Goal: Information Seeking & Learning: Learn about a topic

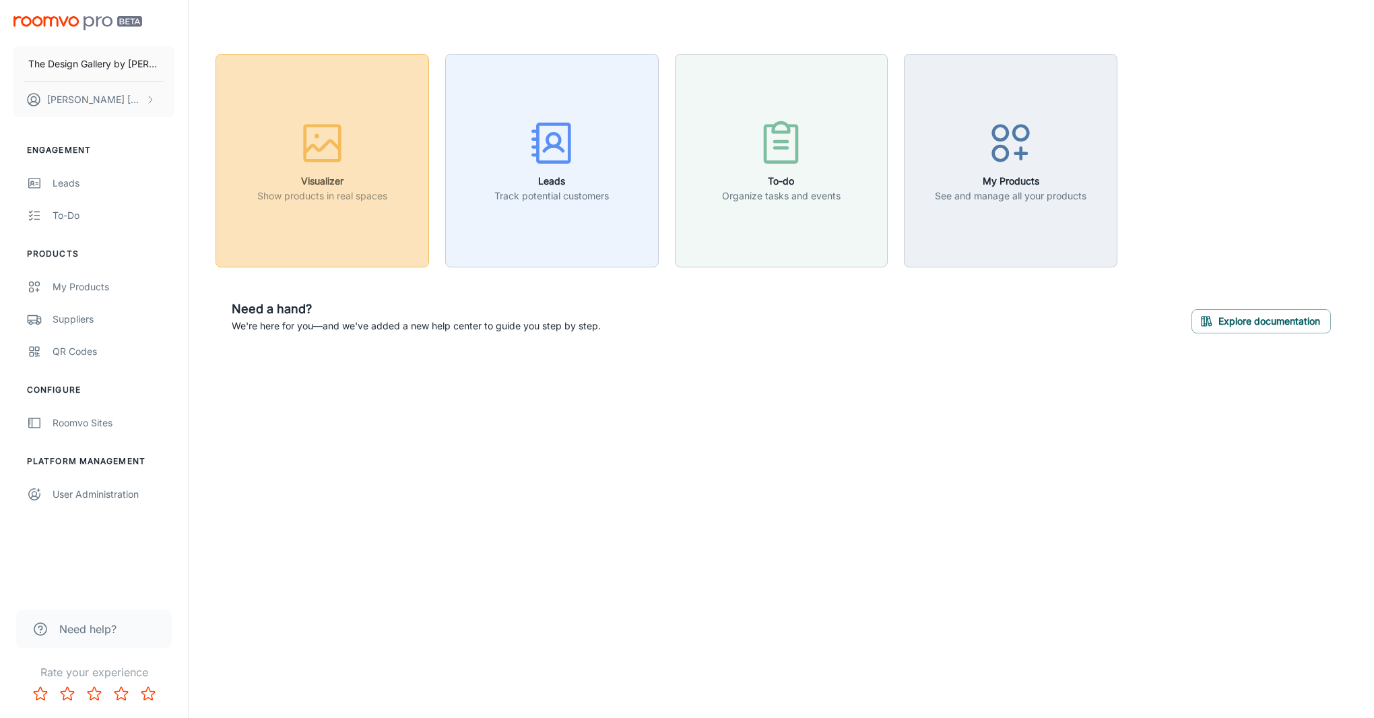
click at [348, 168] on div "button" at bounding box center [322, 146] width 130 height 56
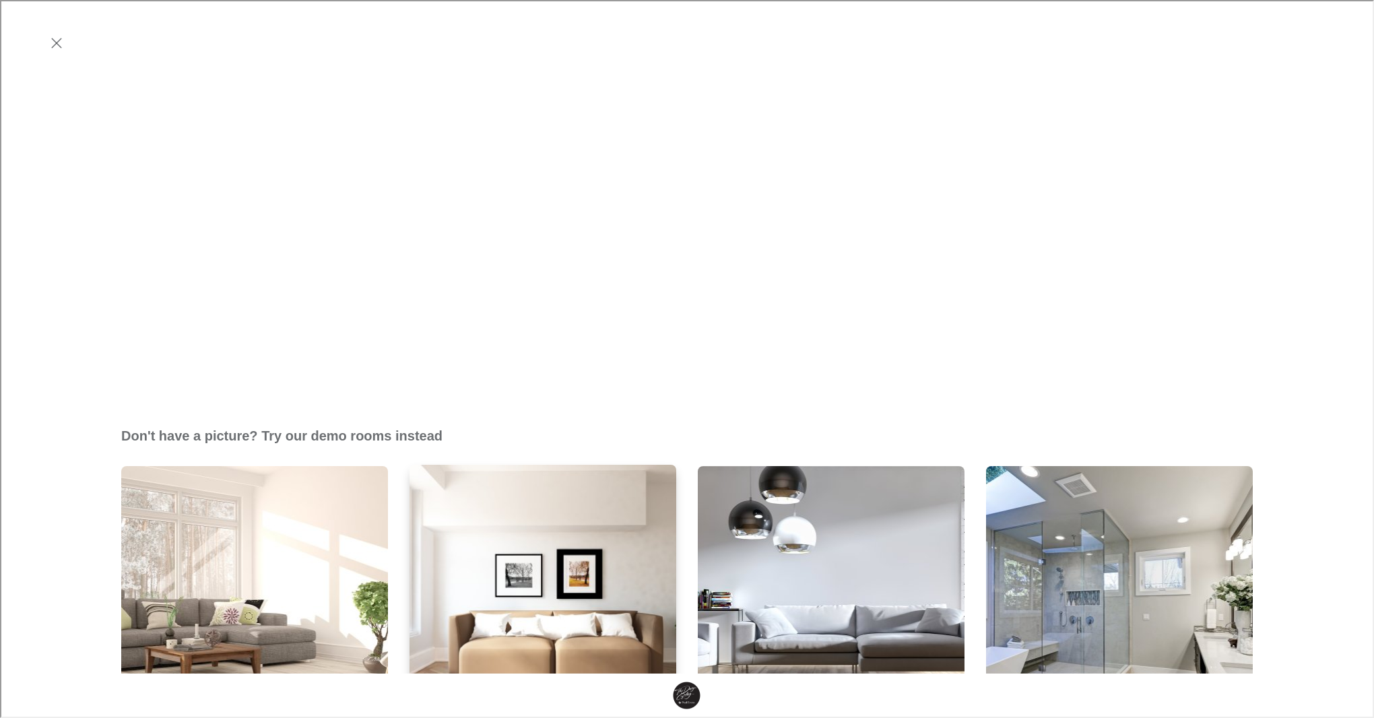
scroll to position [464, 0]
click at [497, 464] on img "Living Room 2" at bounding box center [542, 599] width 269 height 271
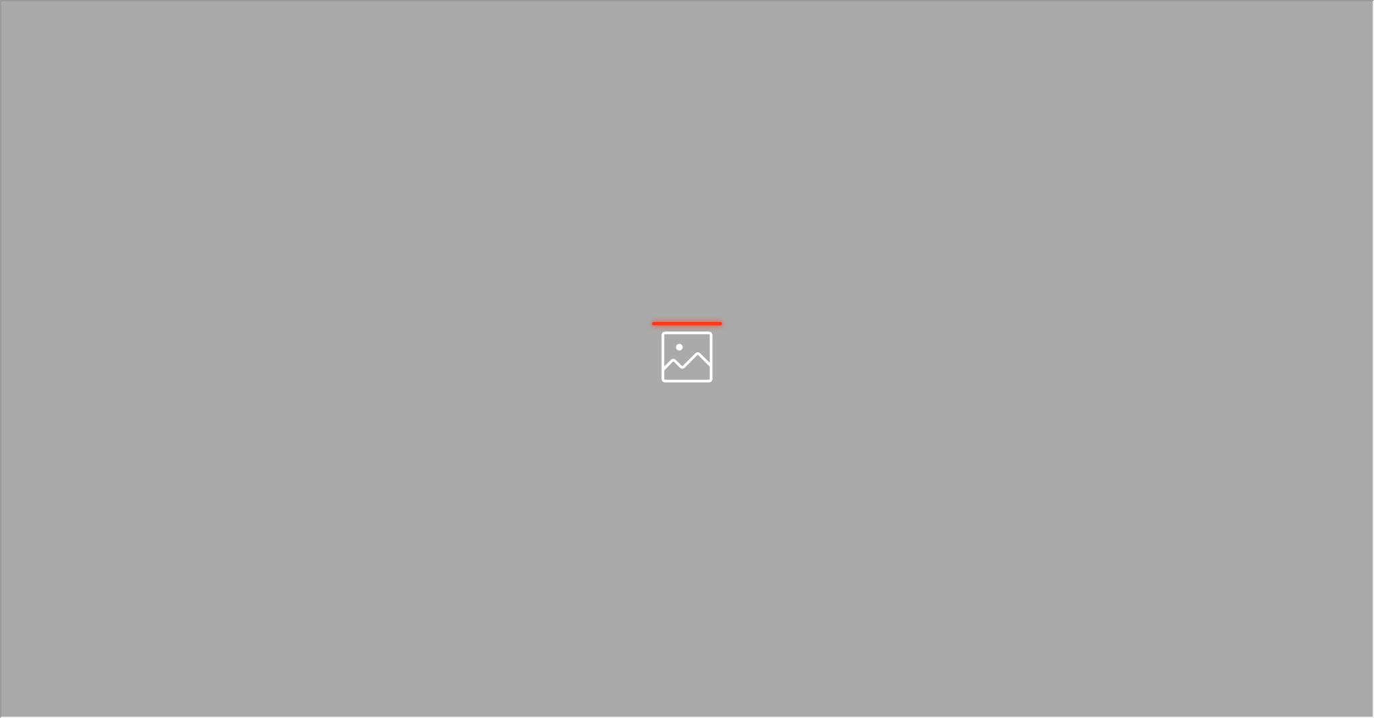
scroll to position [0, 0]
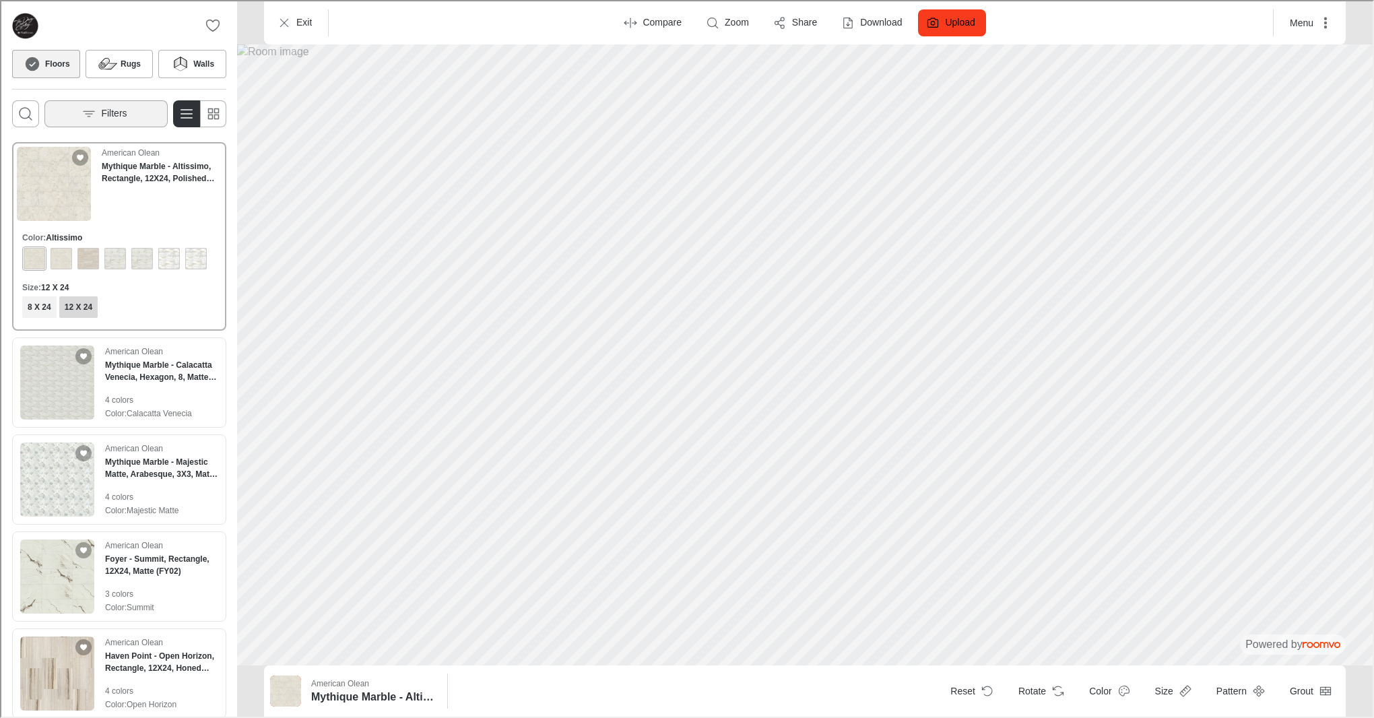
click at [121, 117] on p "Filters" at bounding box center [113, 112] width 26 height 13
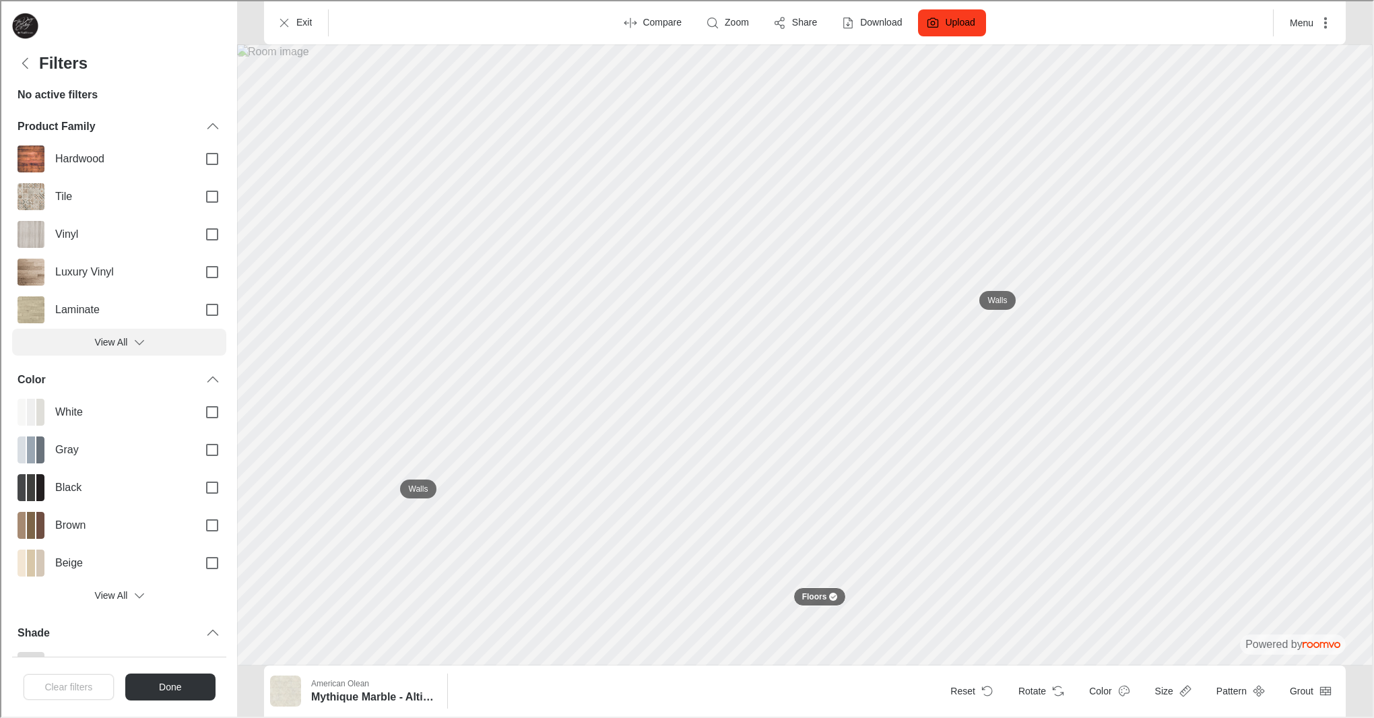
click at [135, 341] on icon "Filters menu" at bounding box center [137, 340] width 13 height 13
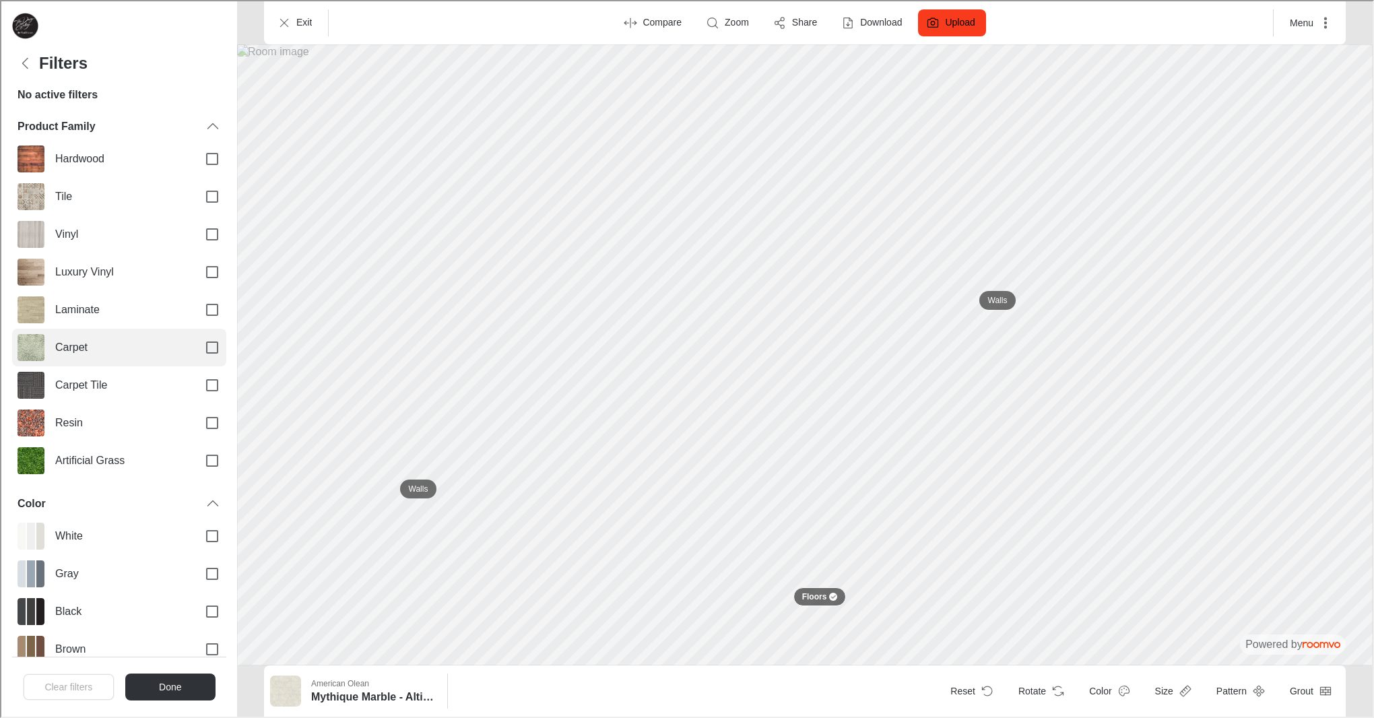
click at [211, 346] on input "Carpet" at bounding box center [211, 346] width 28 height 28
checkbox input "true"
click at [199, 98] on input "Filters menu" at bounding box center [193, 94] width 77 height 26
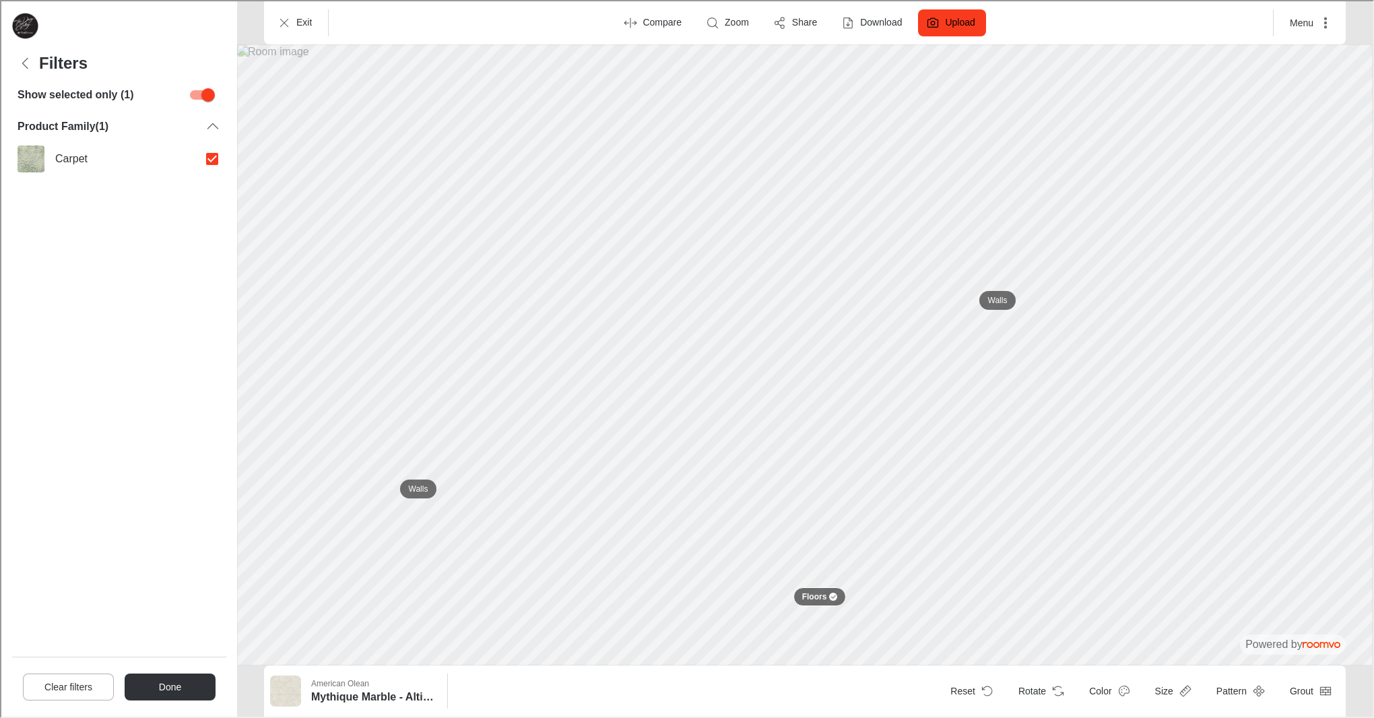
click at [204, 94] on input "Filters menu" at bounding box center [206, 94] width 77 height 26
checkbox input "false"
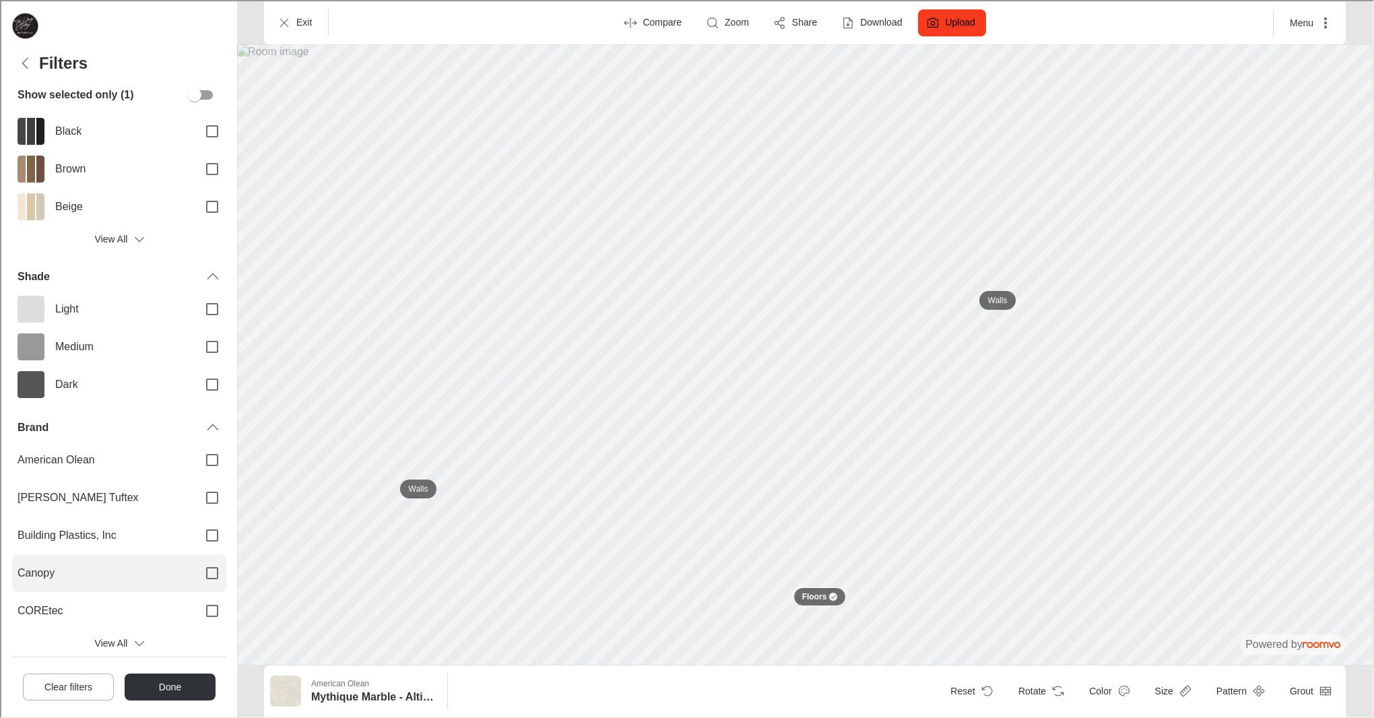
scroll to position [480, 0]
click at [117, 637] on button "View All" at bounding box center [118, 642] width 214 height 27
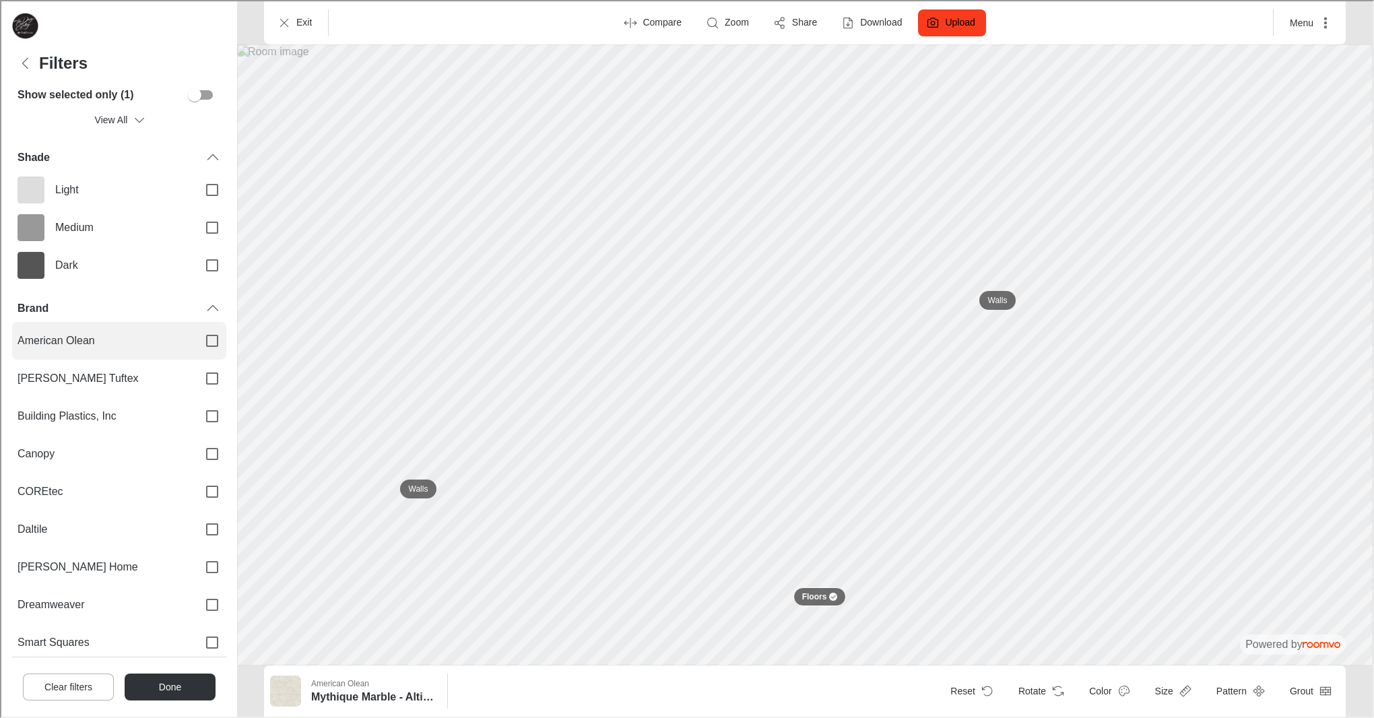
scroll to position [617, 0]
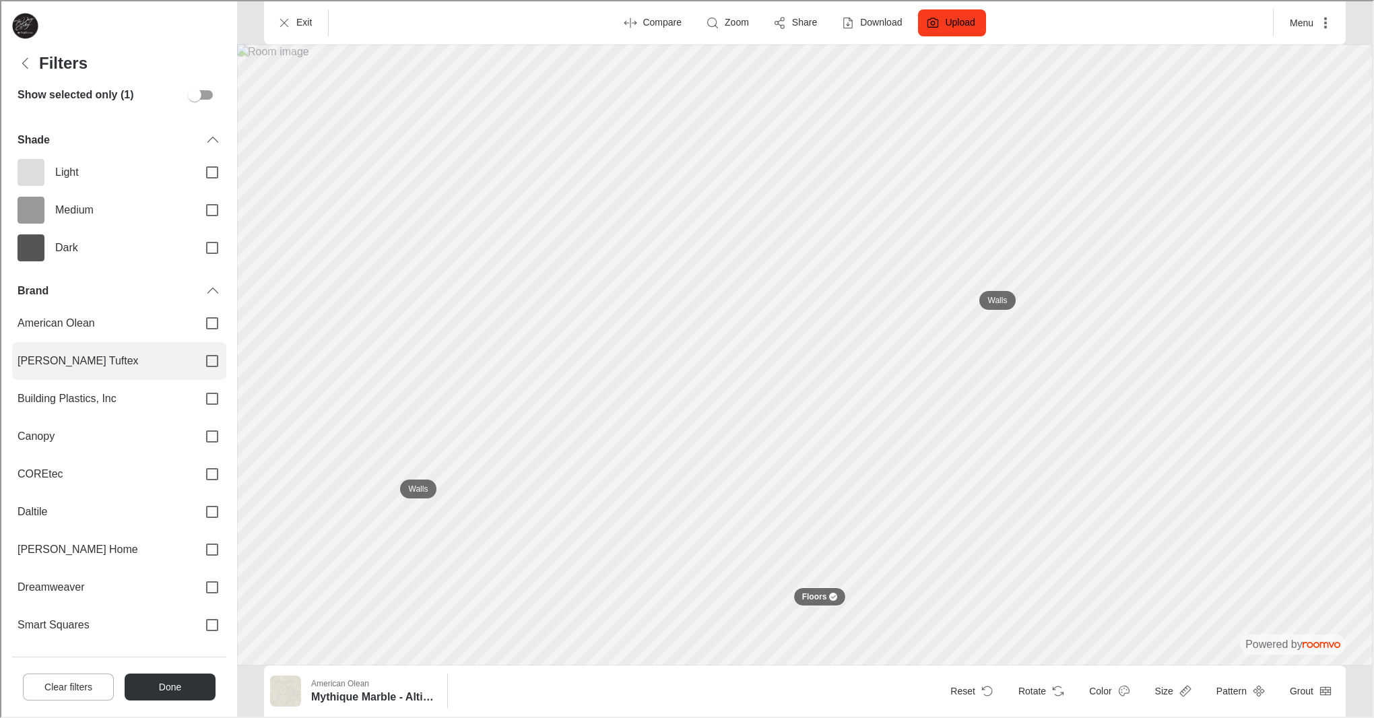
click at [209, 358] on input "[PERSON_NAME] Tuftex" at bounding box center [211, 360] width 28 height 28
checkbox input "true"
click at [169, 686] on button "Done" at bounding box center [168, 685] width 91 height 27
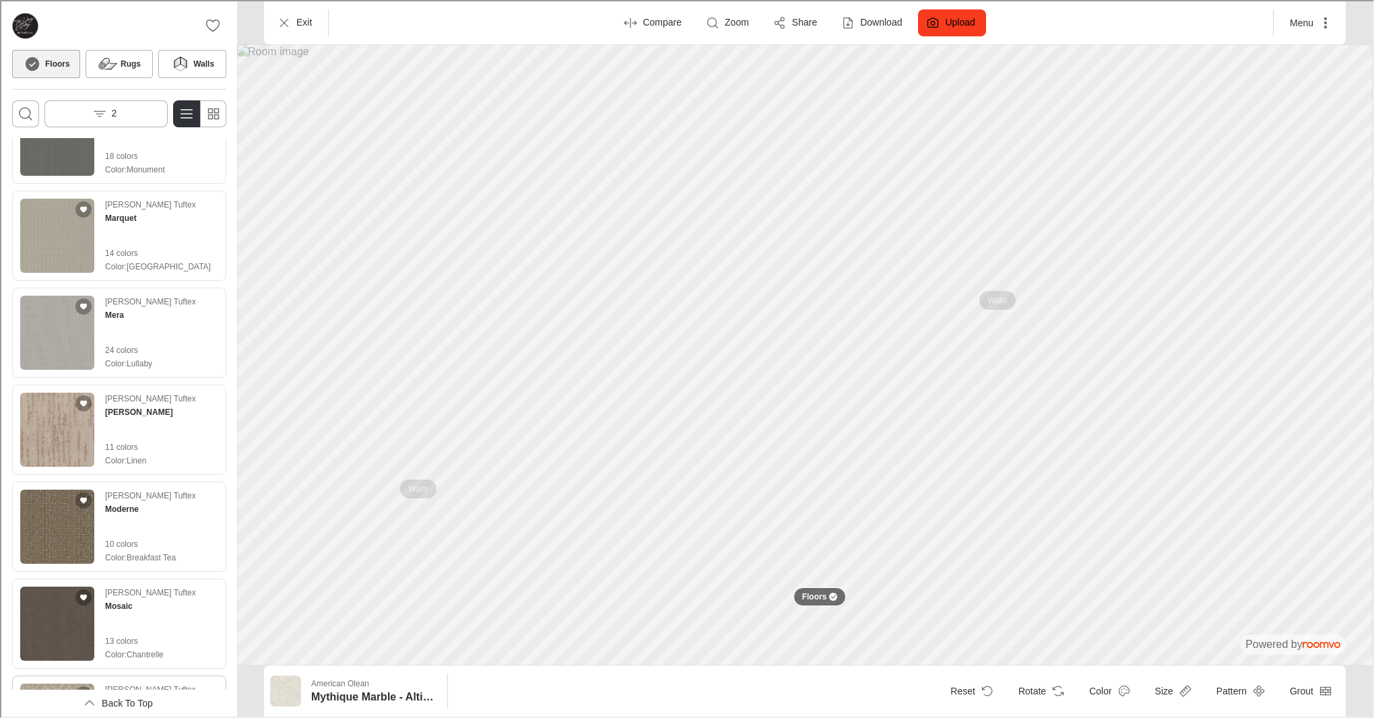
scroll to position [6187, 0]
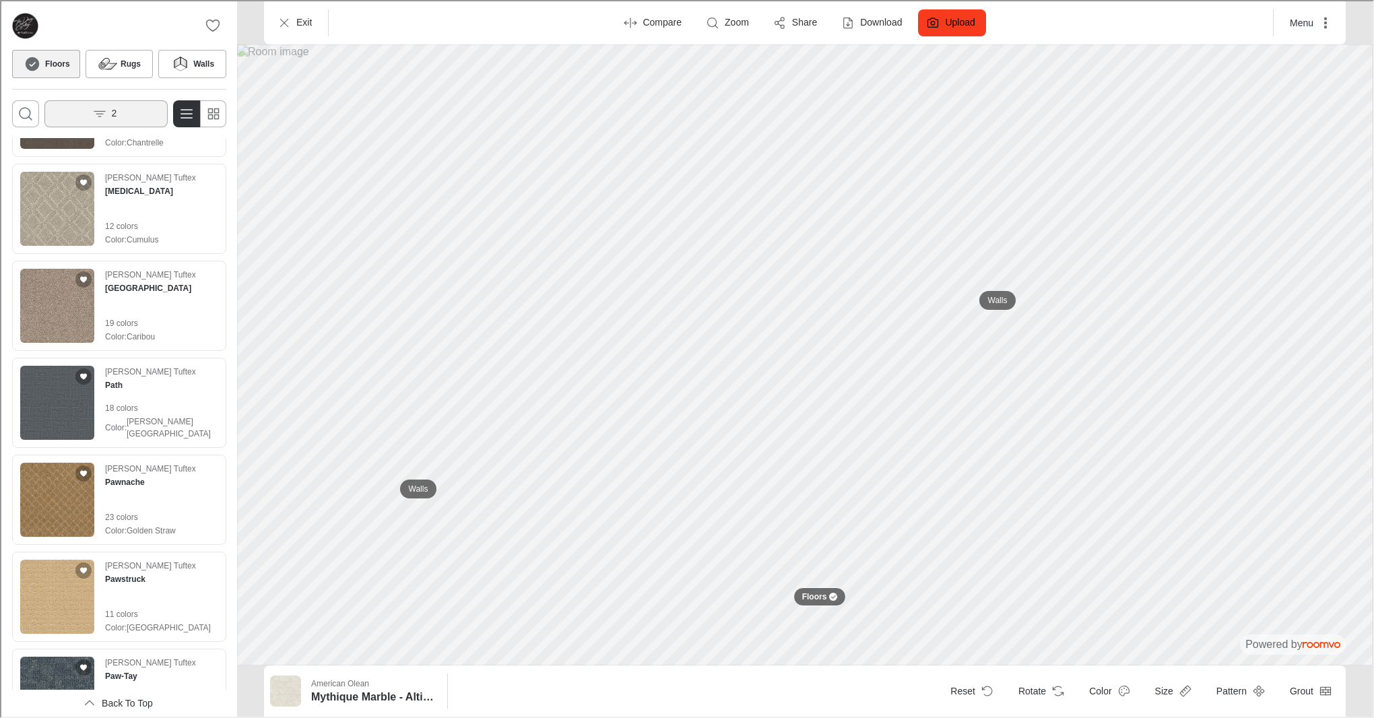
click at [132, 123] on button "2" at bounding box center [104, 112] width 123 height 27
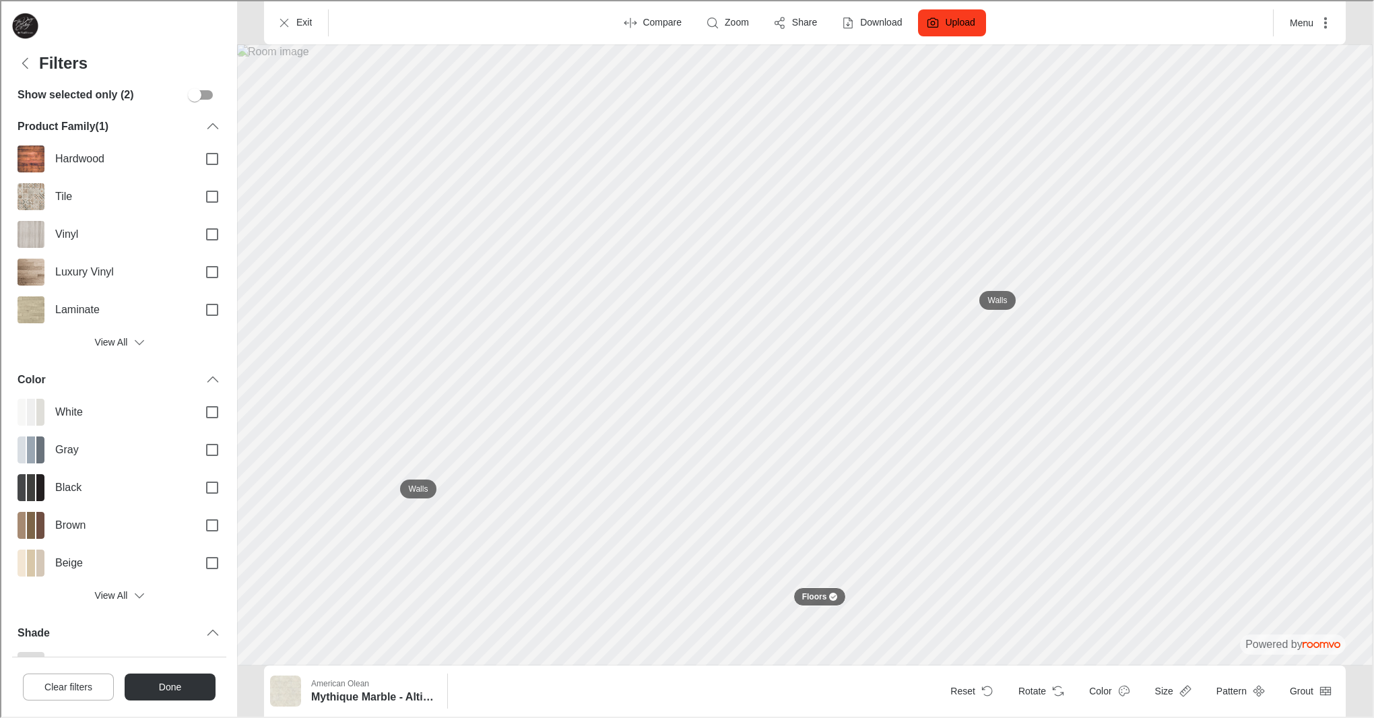
click at [197, 92] on input "Filters menu" at bounding box center [193, 94] width 77 height 26
checkbox input "true"
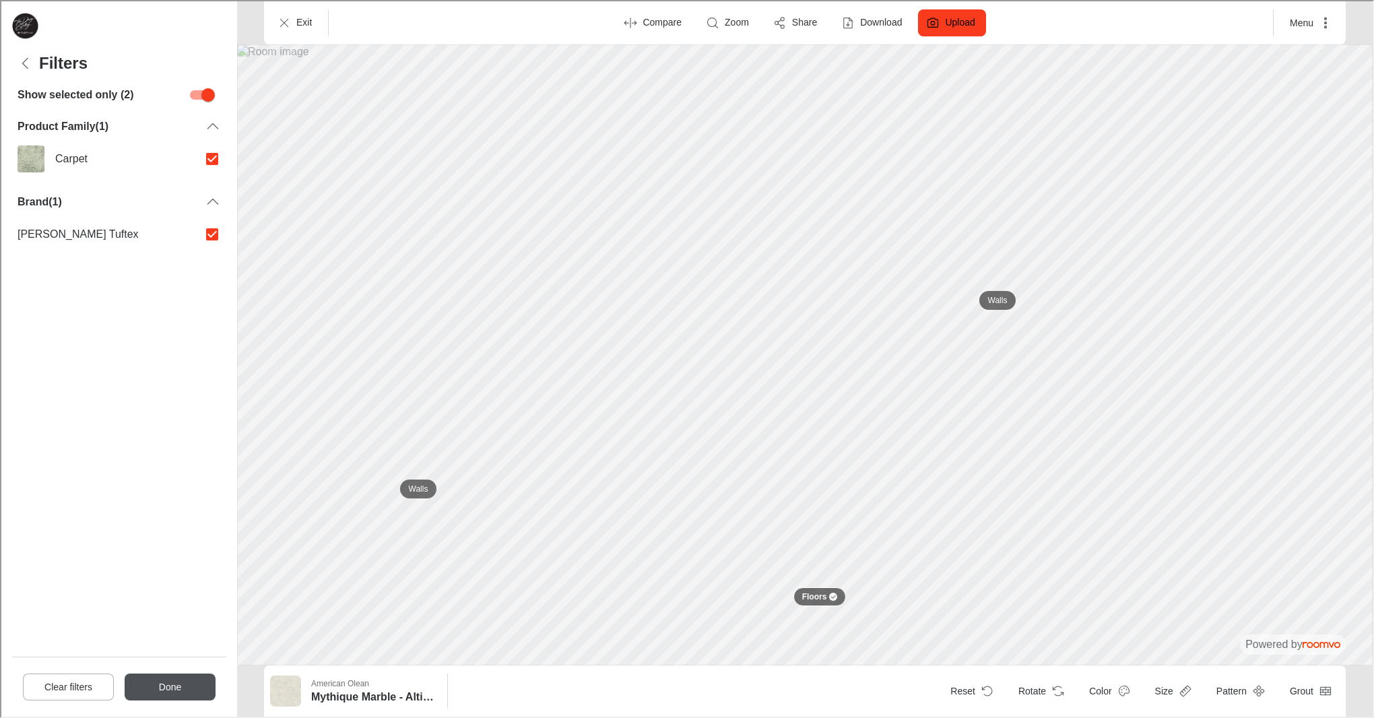
click at [171, 690] on button "Done" at bounding box center [168, 685] width 91 height 27
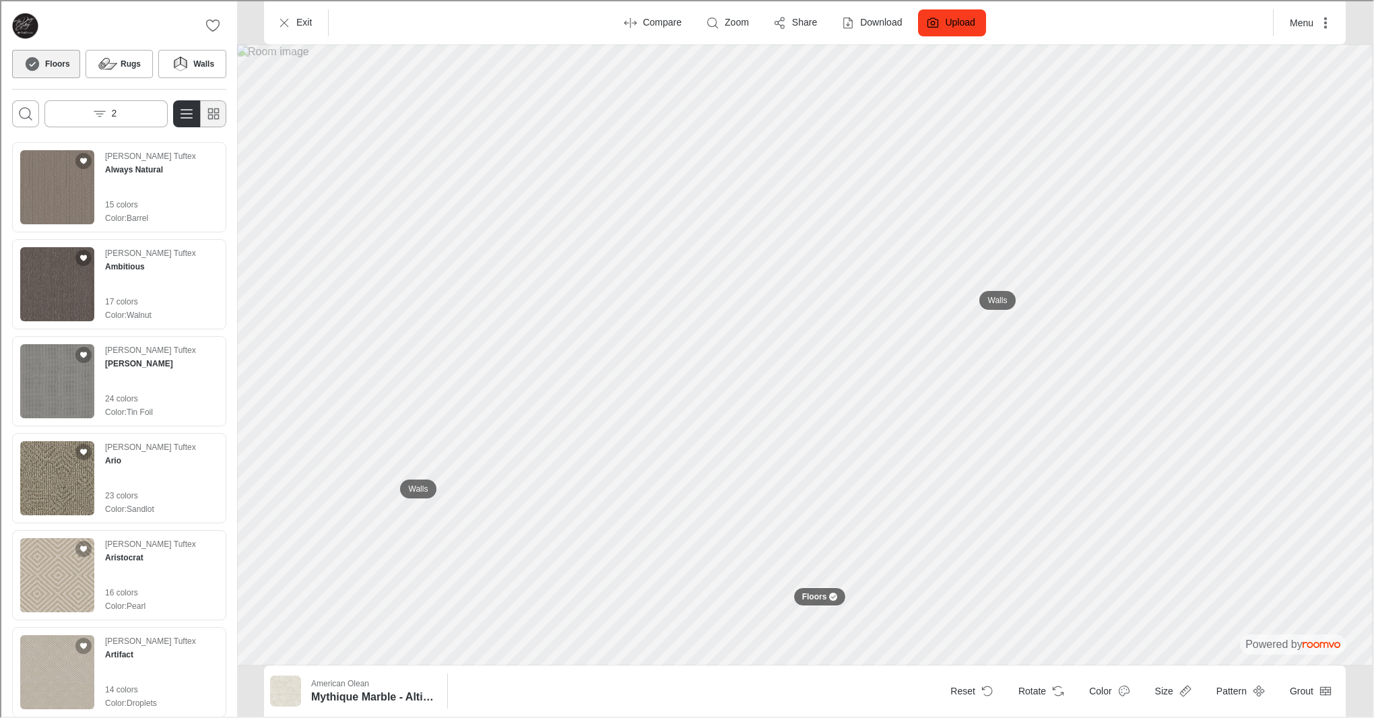
click at [210, 117] on rect "Switch to simple view" at bounding box center [209, 116] width 4 height 4
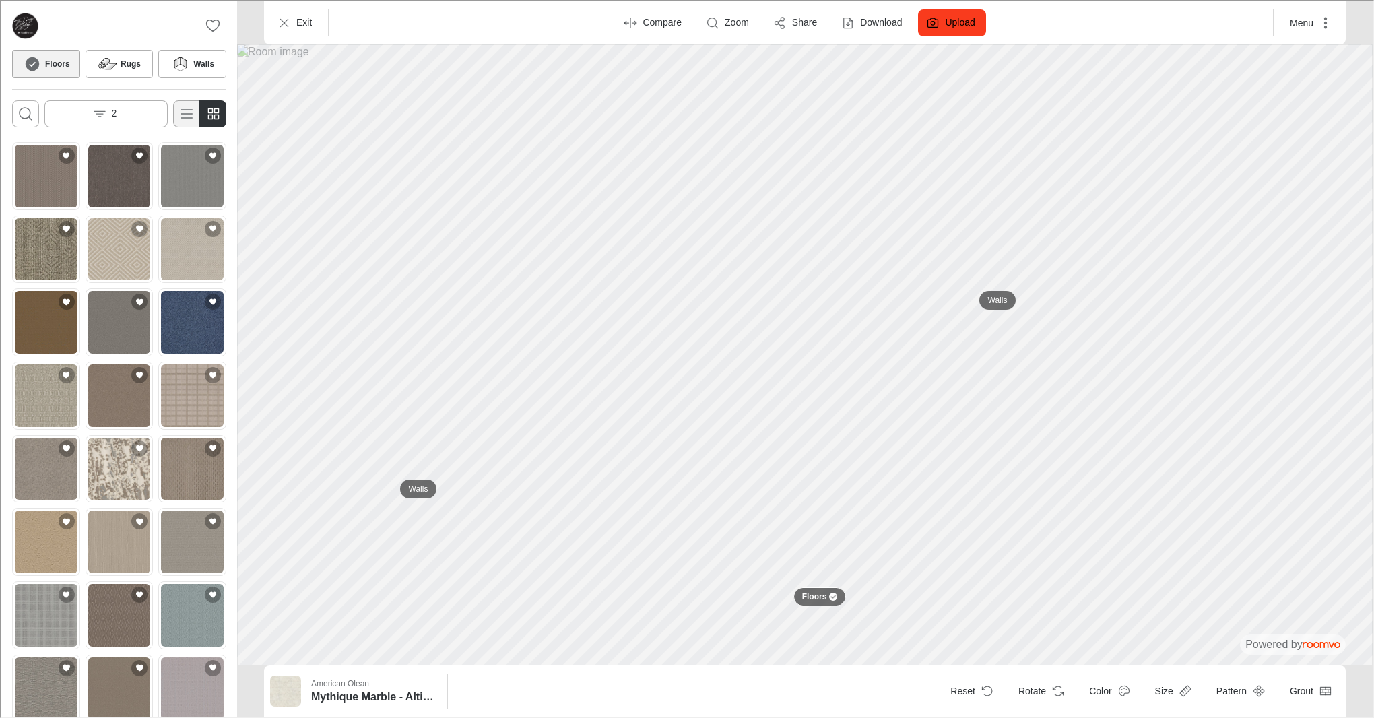
click at [190, 108] on icon "Switch to detail view" at bounding box center [185, 112] width 16 height 16
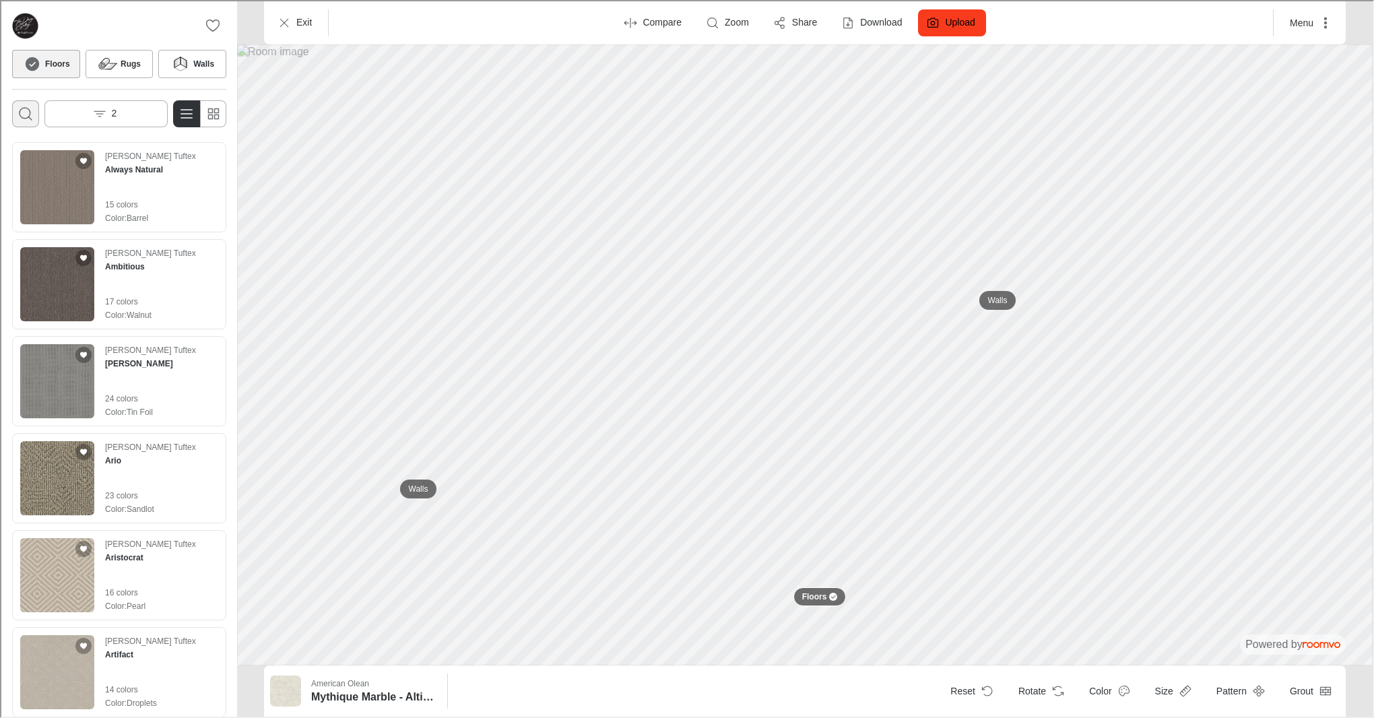
click at [27, 110] on icon "Open search box" at bounding box center [24, 112] width 16 height 16
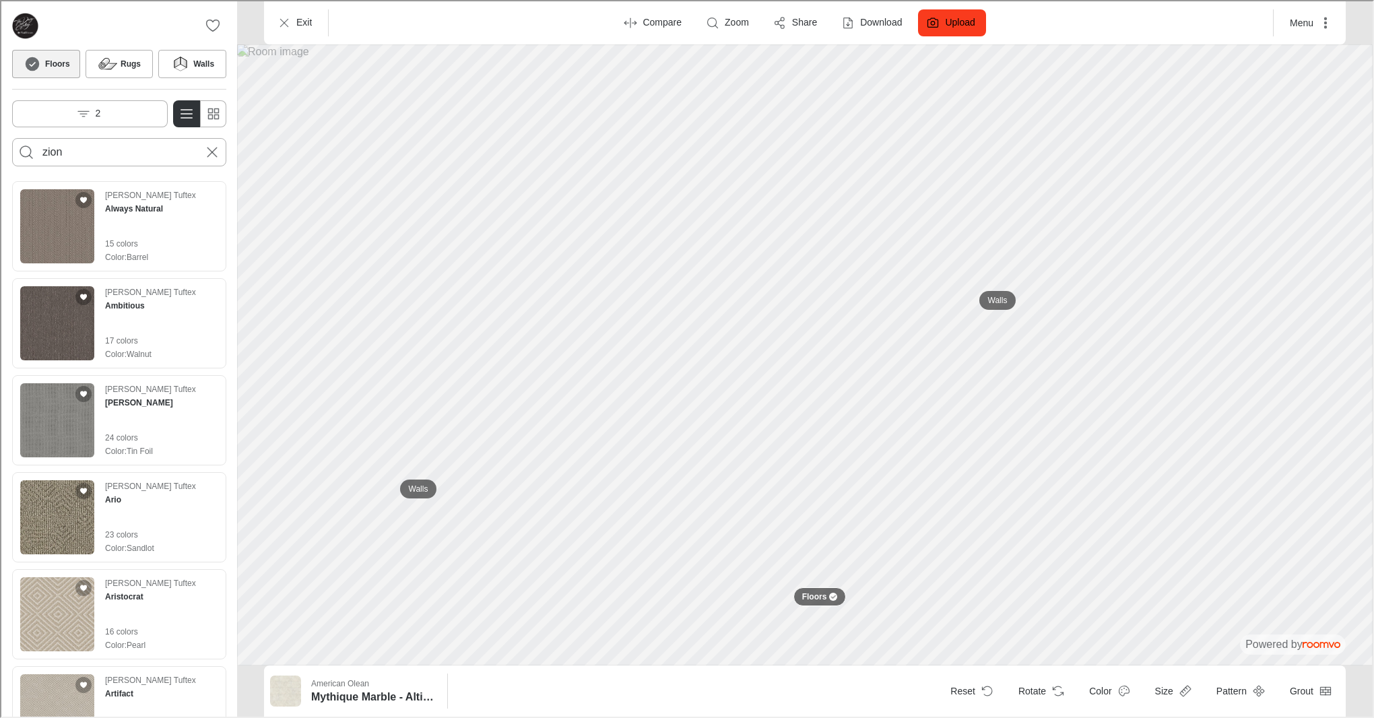
click at [25, 151] on button "Search for products" at bounding box center [24, 150] width 27 height 27
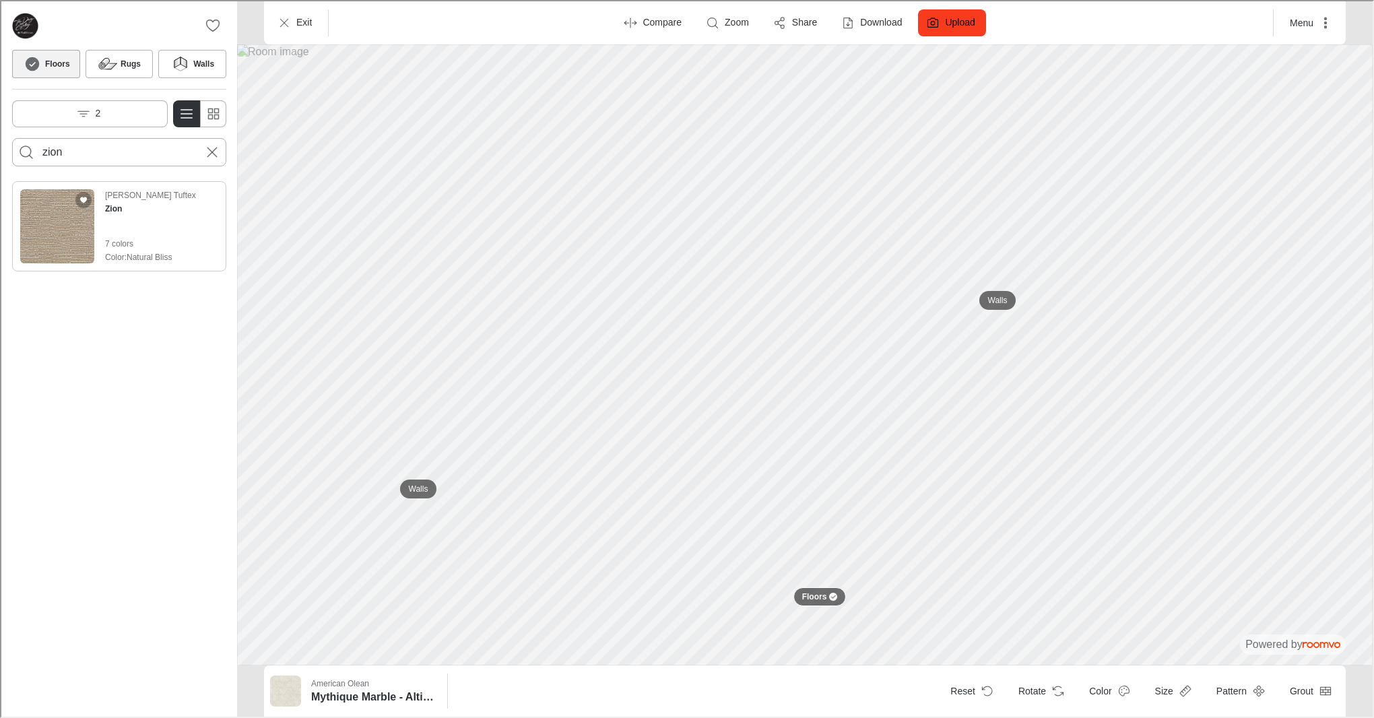
click at [146, 224] on div "[PERSON_NAME] Tuftex Zion 7 colors Color : Natural Bliss" at bounding box center [149, 225] width 91 height 74
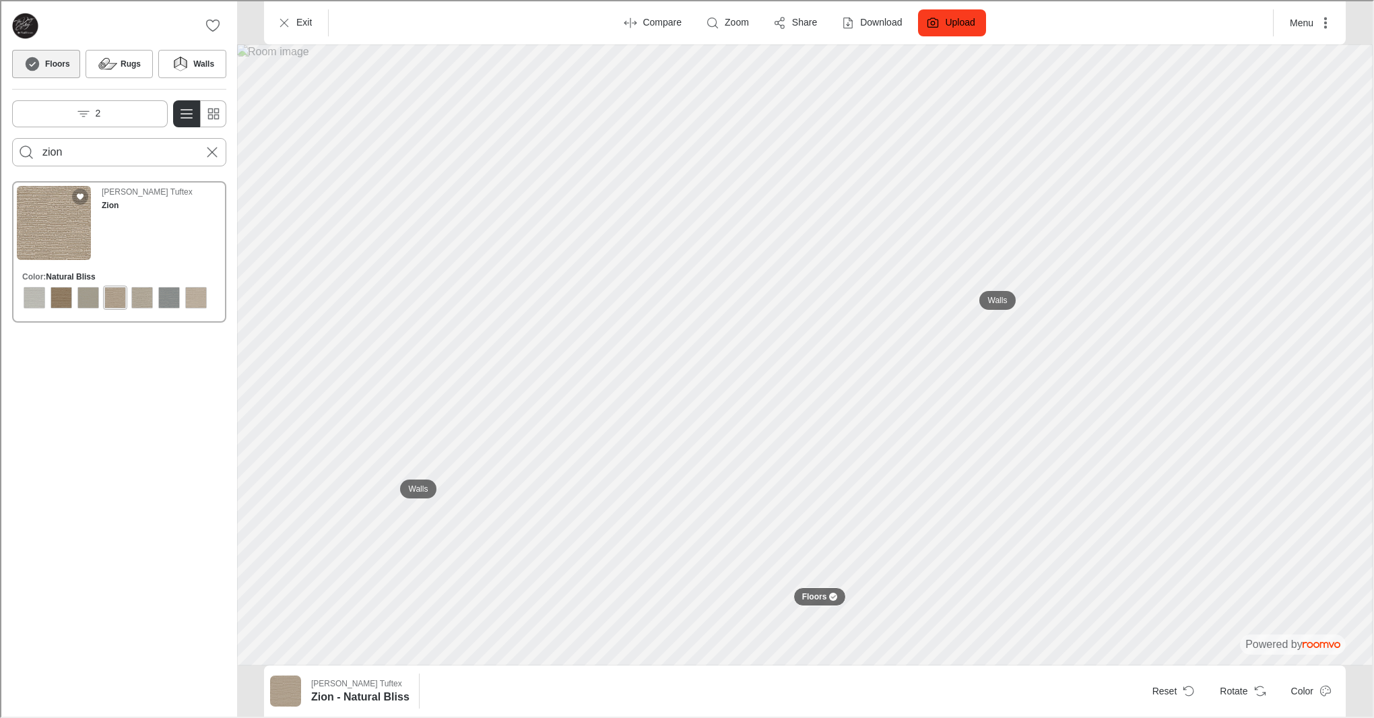
click at [113, 154] on input "zion" at bounding box center [118, 151] width 154 height 22
click at [25, 151] on button "Search for products" at bounding box center [24, 150] width 27 height 27
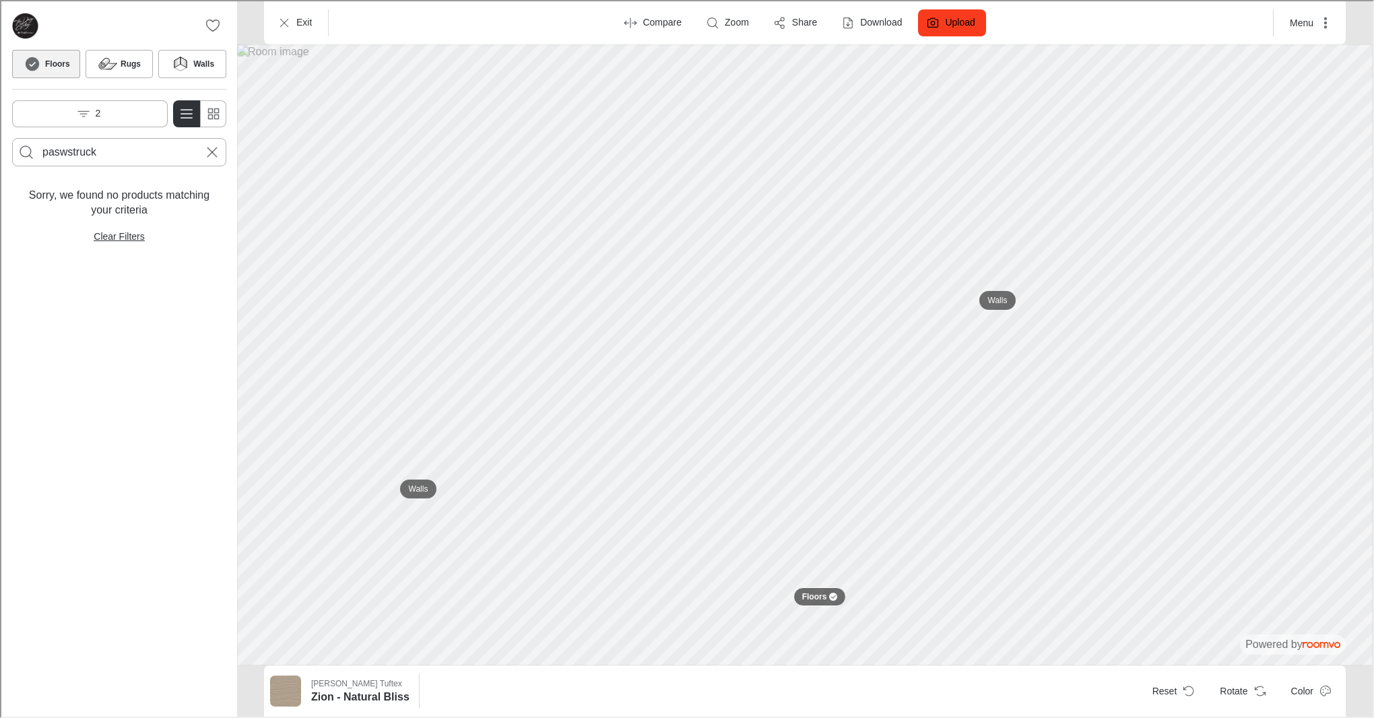
click at [63, 150] on input "paswstruck" at bounding box center [118, 151] width 154 height 22
click at [25, 151] on button "Search for products" at bounding box center [24, 150] width 27 height 27
click at [84, 230] on img "See Pawstruck in the room" at bounding box center [56, 225] width 74 height 74
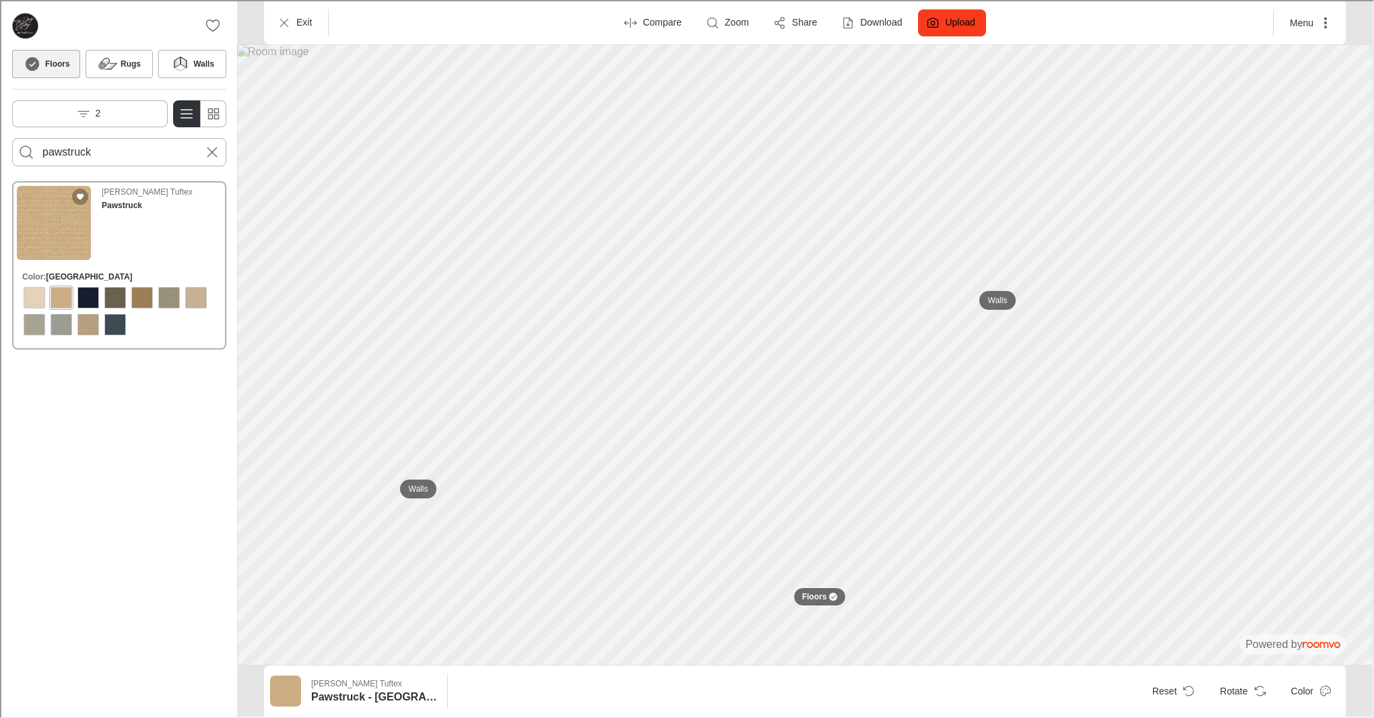
click at [92, 148] on input "pawstruck" at bounding box center [118, 151] width 154 height 22
click at [25, 151] on button "Search for products" at bounding box center [24, 150] width 27 height 27
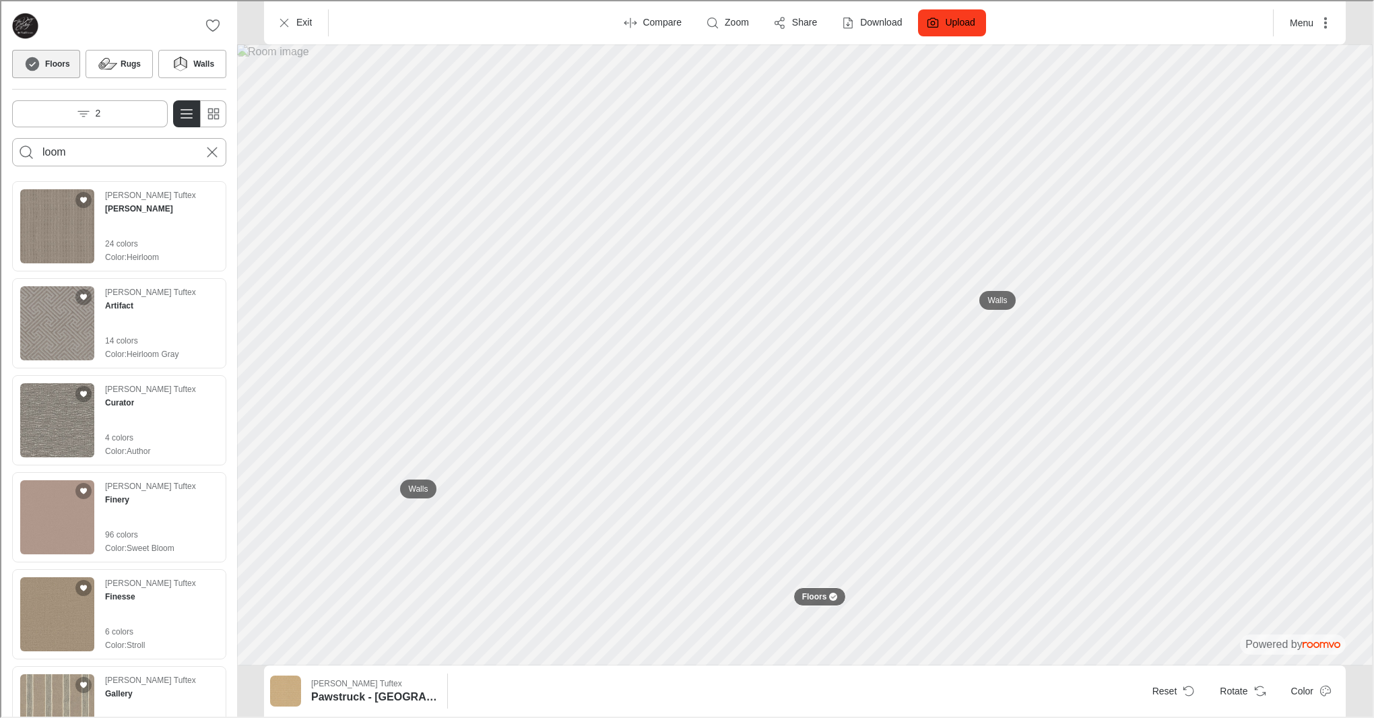
click at [127, 150] on input "loom" at bounding box center [118, 151] width 154 height 22
type input "icon"
click at [25, 151] on button "Search for products" at bounding box center [24, 150] width 27 height 27
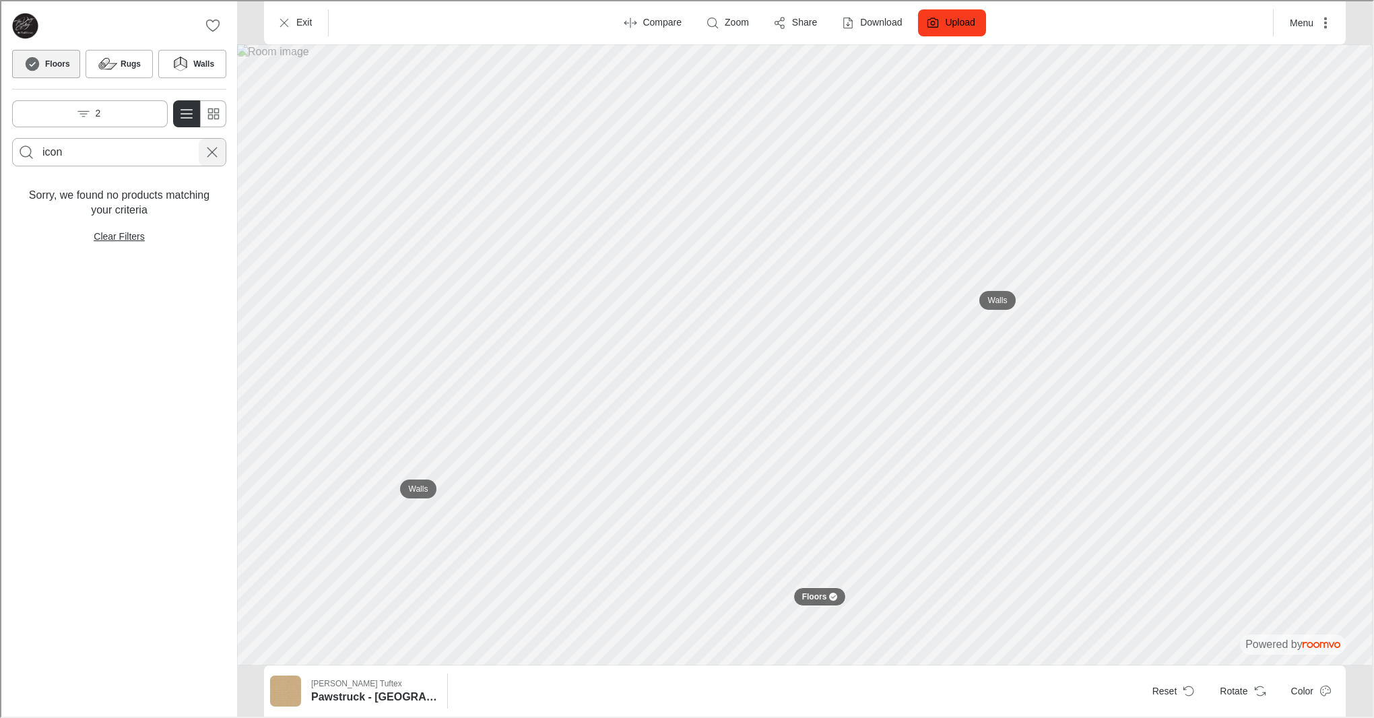
click at [212, 150] on line "Cancel search" at bounding box center [210, 150] width 9 height 9
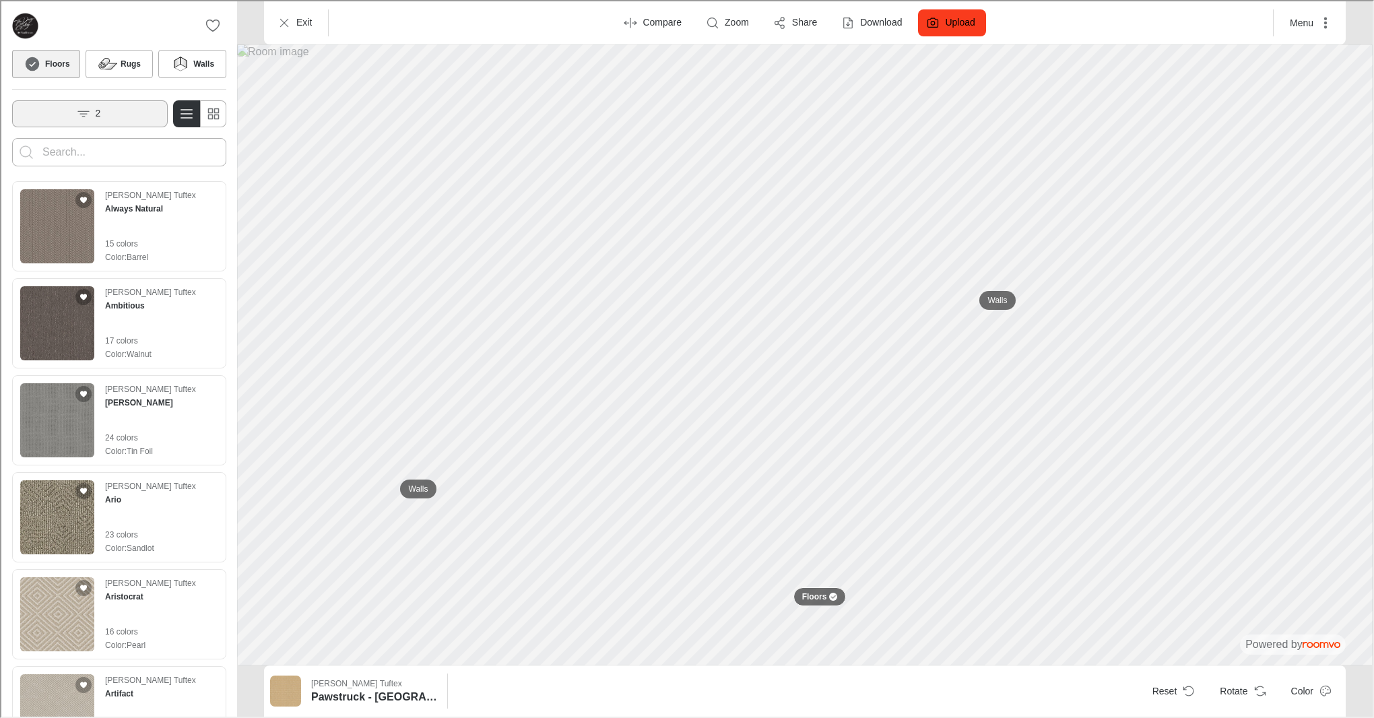
click at [134, 118] on button "2" at bounding box center [89, 112] width 156 height 27
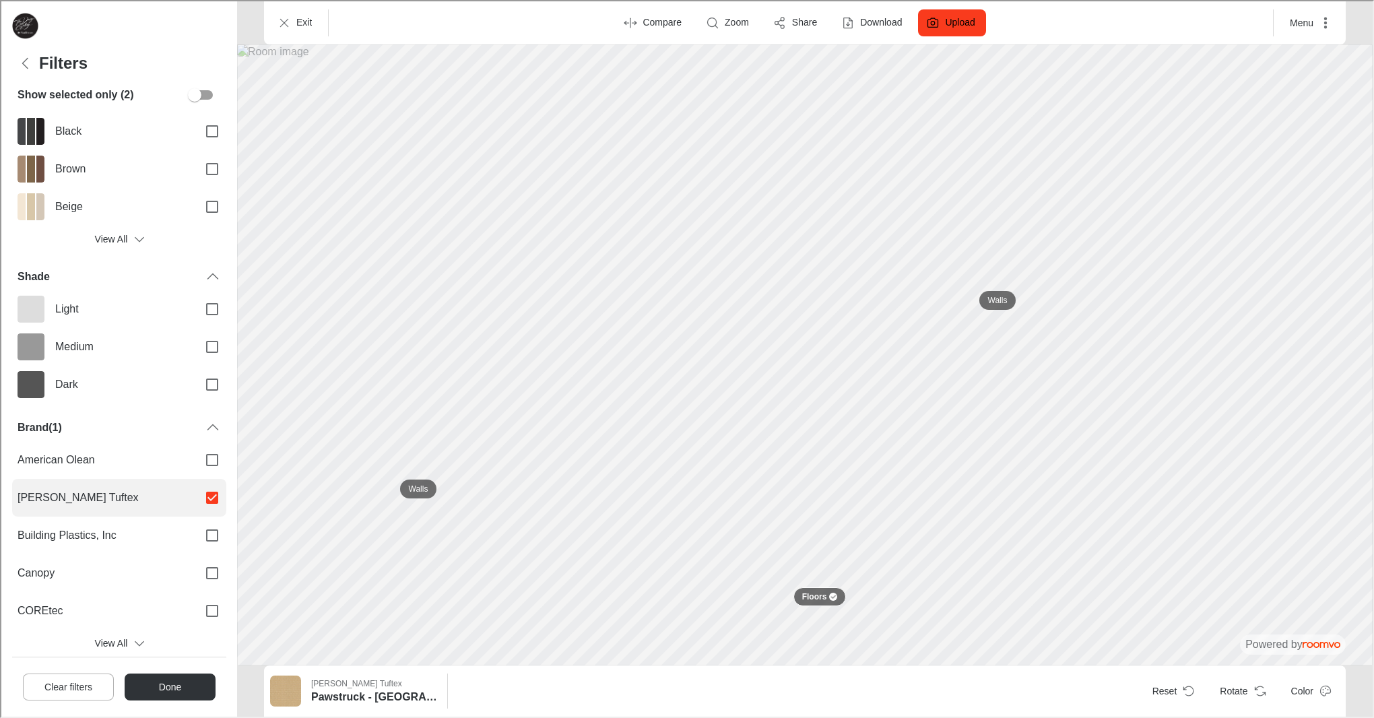
scroll to position [356, 0]
click at [212, 498] on input "[PERSON_NAME] Tuftex" at bounding box center [211, 496] width 28 height 28
checkbox input "false"
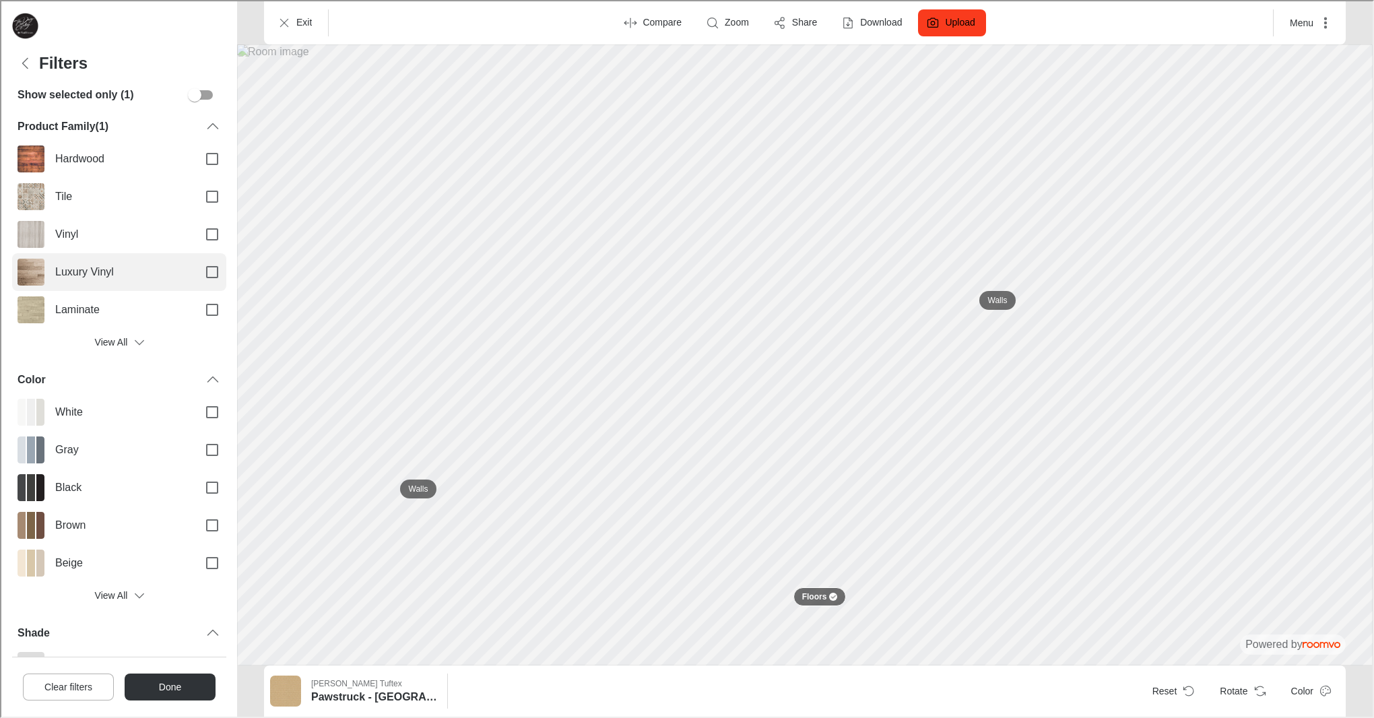
scroll to position [0, 0]
click at [129, 337] on button "View All" at bounding box center [118, 340] width 214 height 27
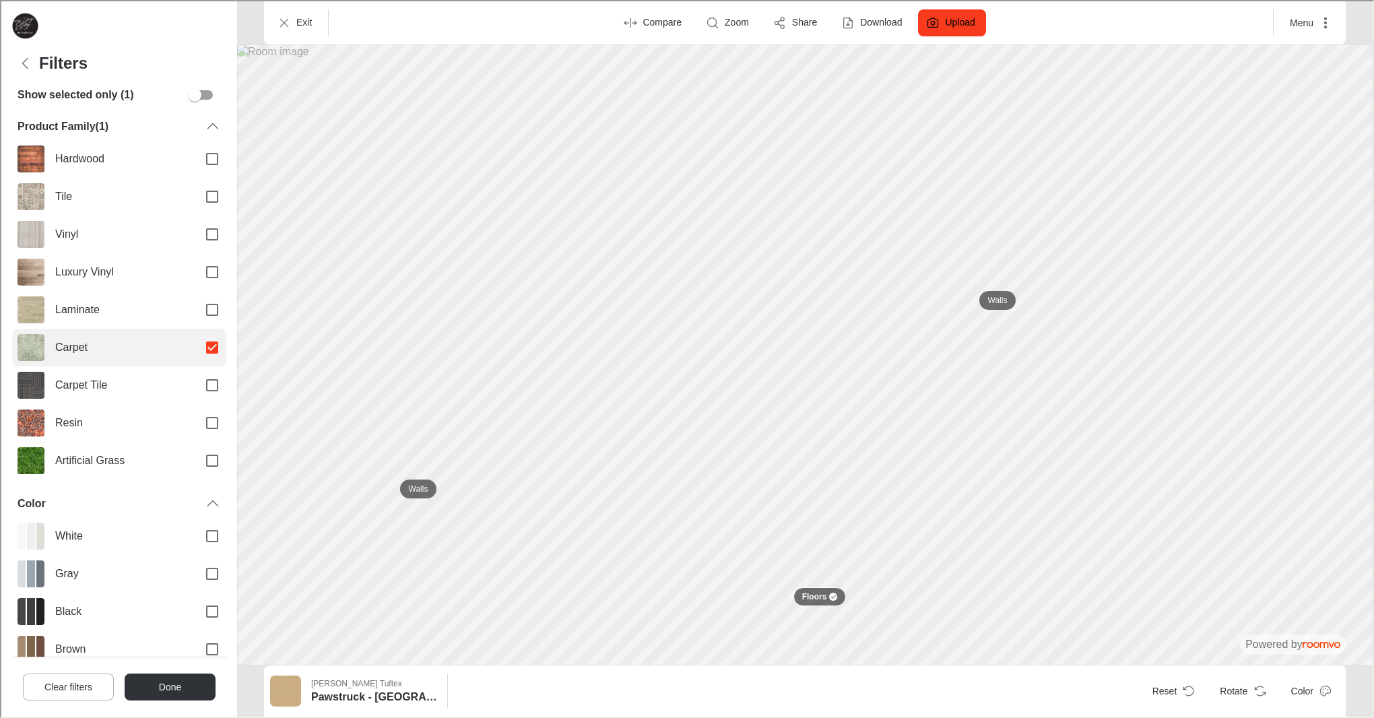
click at [187, 350] on label "Carpet" at bounding box center [118, 346] width 214 height 38
click at [197, 350] on input "Carpet" at bounding box center [211, 346] width 28 height 28
checkbox input "false"
click at [174, 680] on button "Done" at bounding box center [169, 685] width 90 height 27
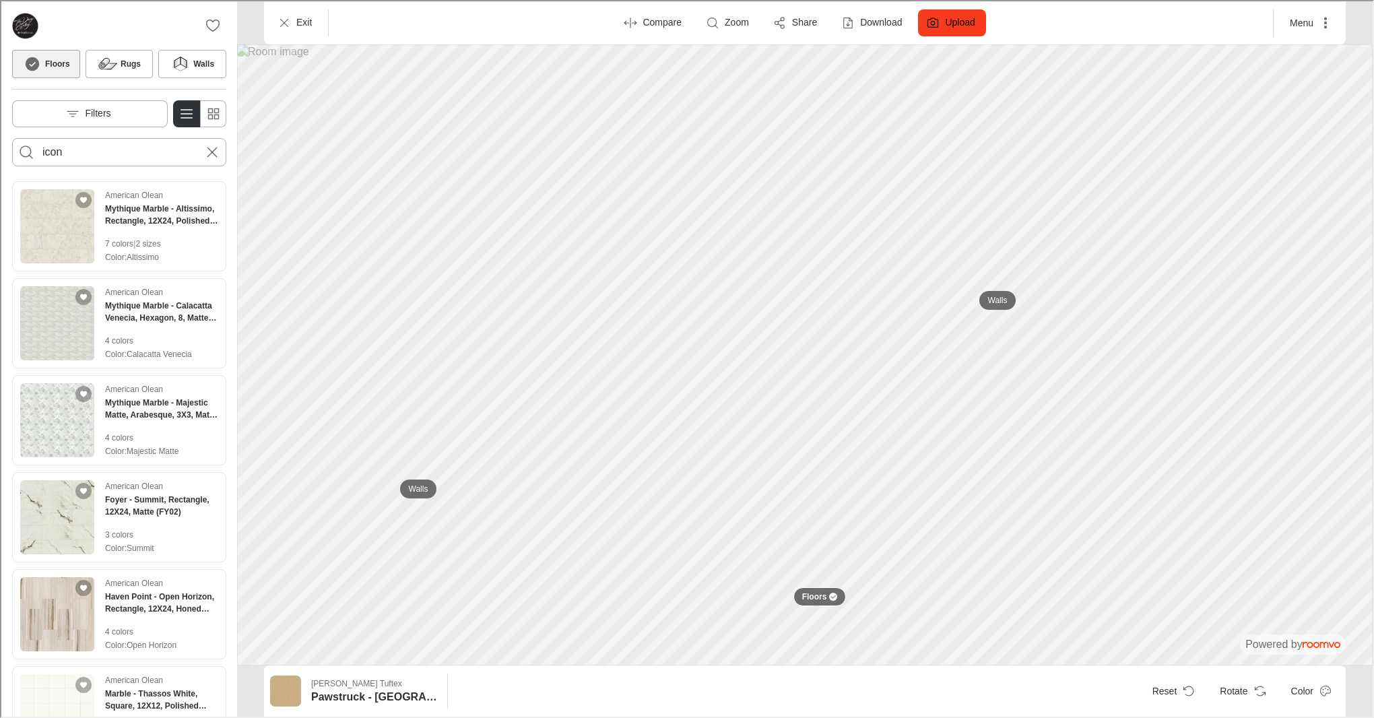
click at [25, 151] on button "Search for products" at bounding box center [24, 150] width 27 height 27
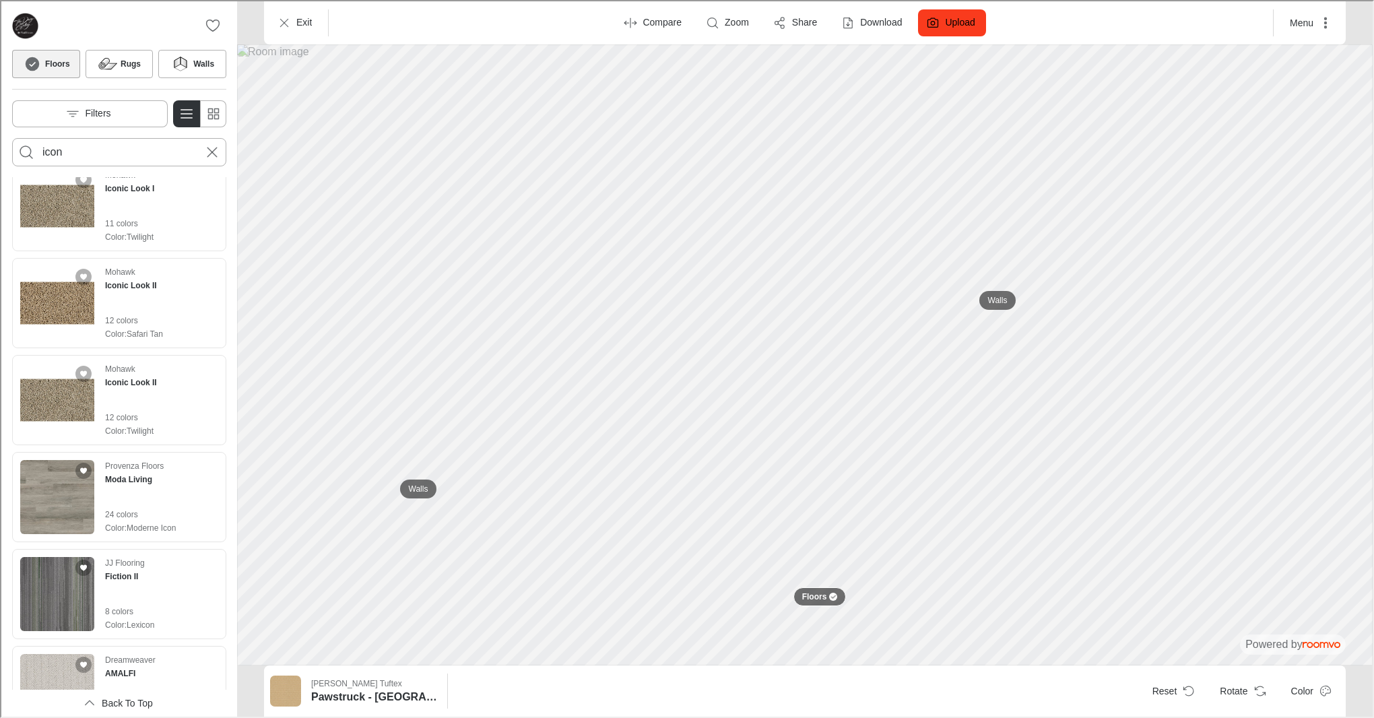
scroll to position [59, 0]
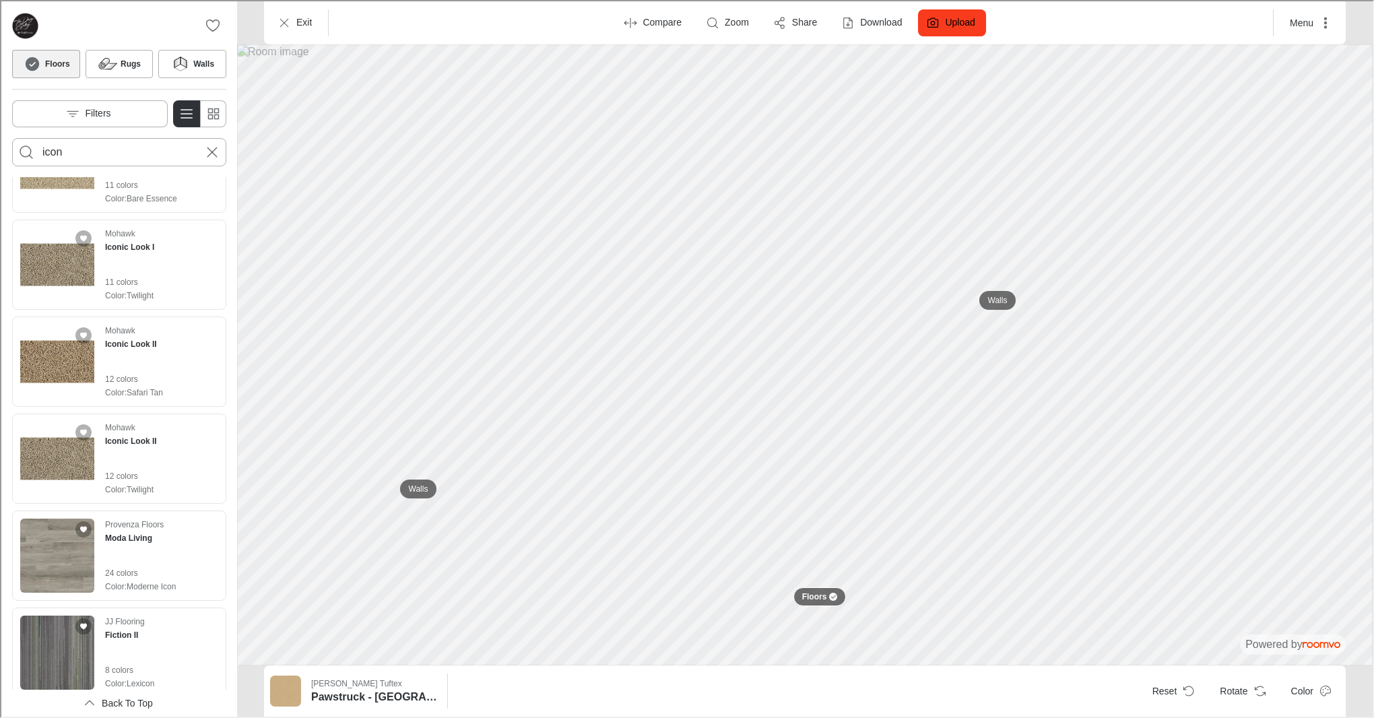
click at [92, 148] on input "icon" at bounding box center [118, 151] width 154 height 22
paste input "Autograph"
type input "Autograph"
click at [25, 151] on button "Search for products" at bounding box center [24, 150] width 27 height 27
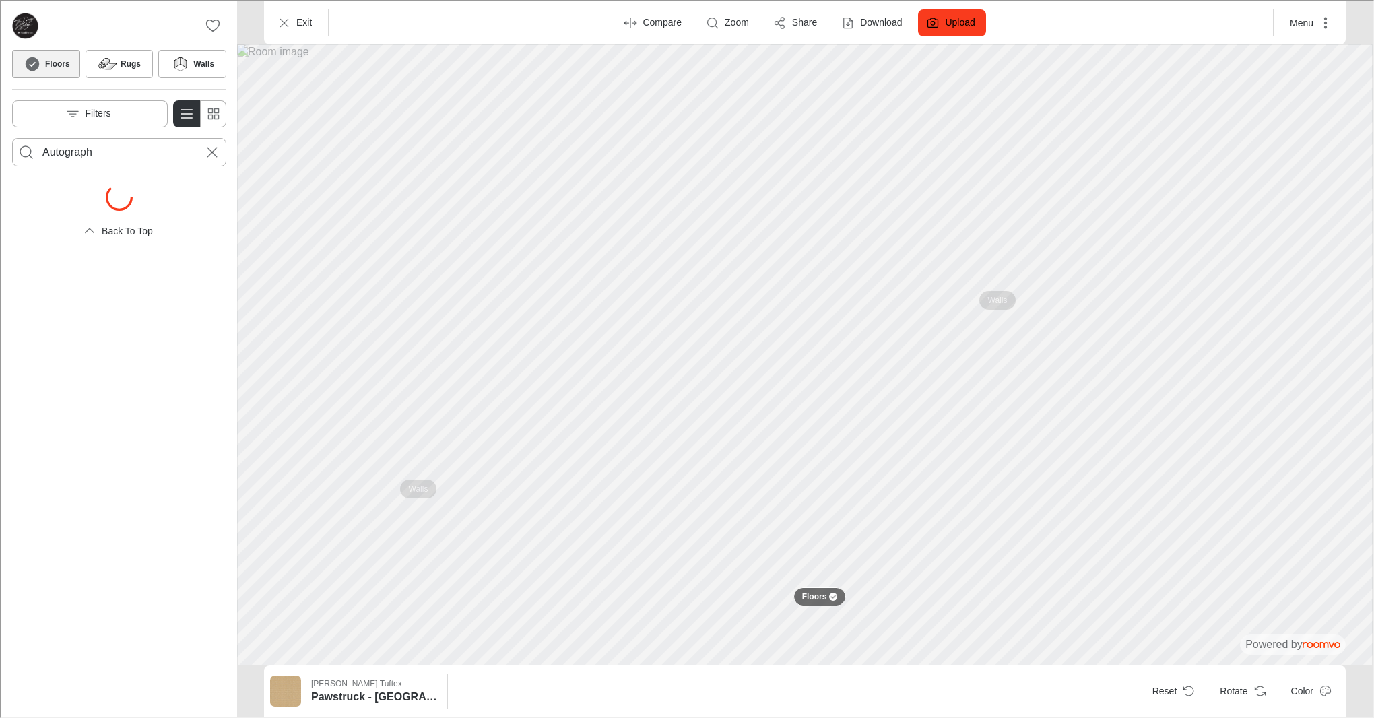
scroll to position [0, 0]
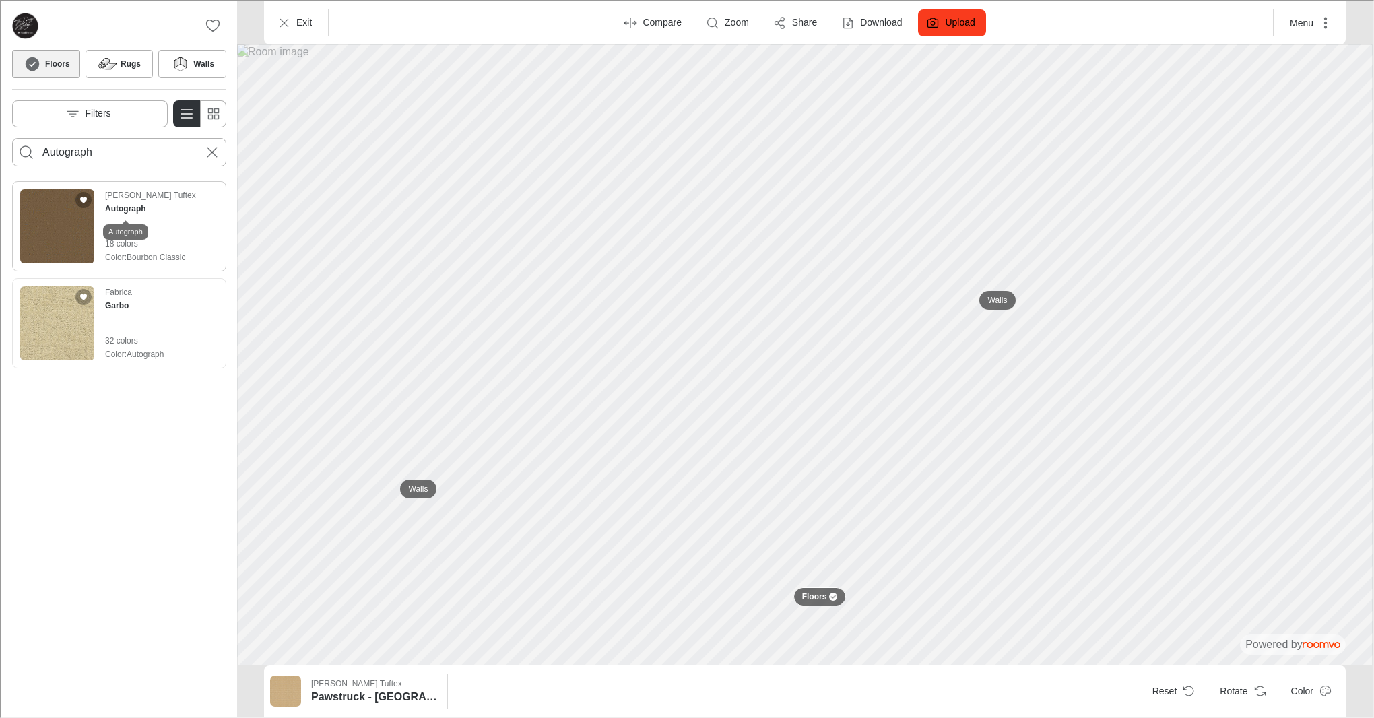
click at [123, 210] on h4 "Autograph" at bounding box center [124, 207] width 41 height 12
